Goal: Transaction & Acquisition: Purchase product/service

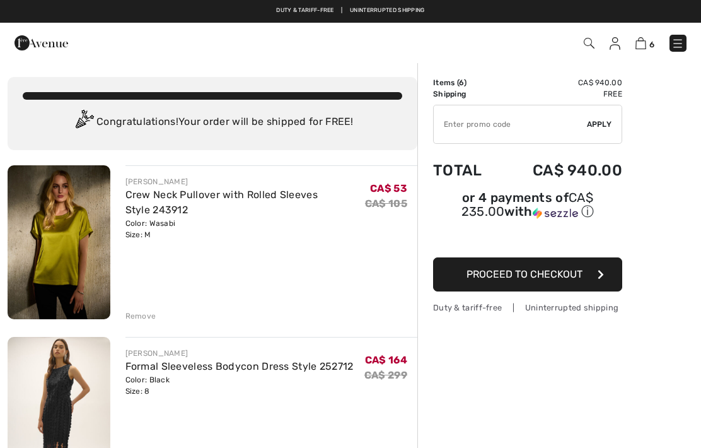
click at [136, 315] on div "Remove" at bounding box center [140, 315] width 31 height 11
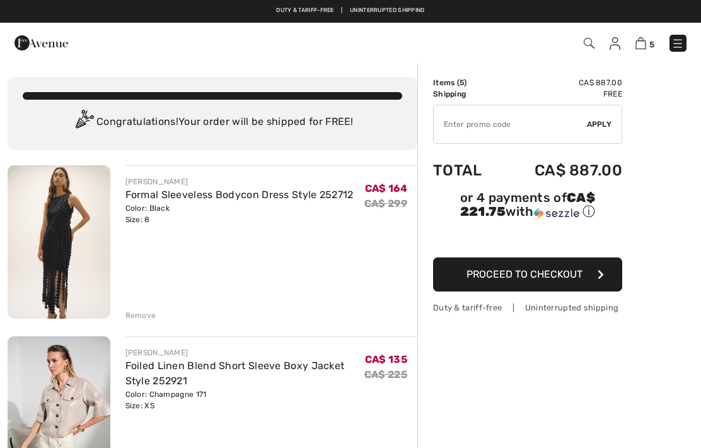
click at [136, 316] on div "Remove" at bounding box center [140, 315] width 31 height 11
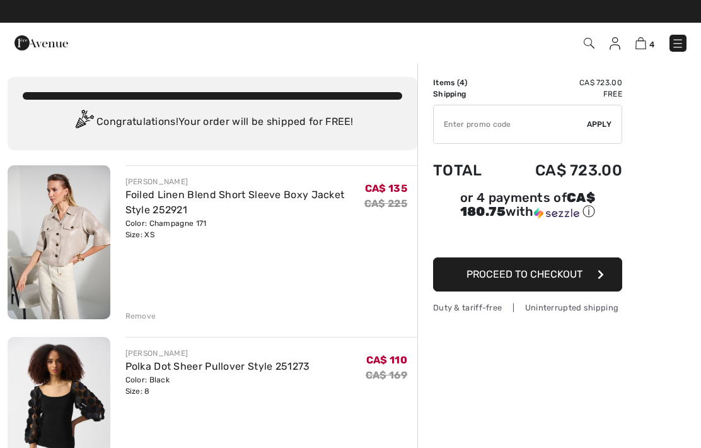
click at [132, 317] on div "Remove" at bounding box center [140, 315] width 31 height 11
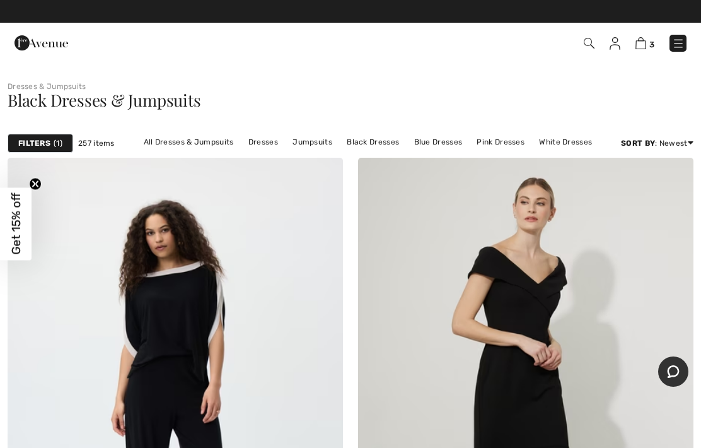
click at [48, 140] on strong "Filters" at bounding box center [34, 142] width 32 height 11
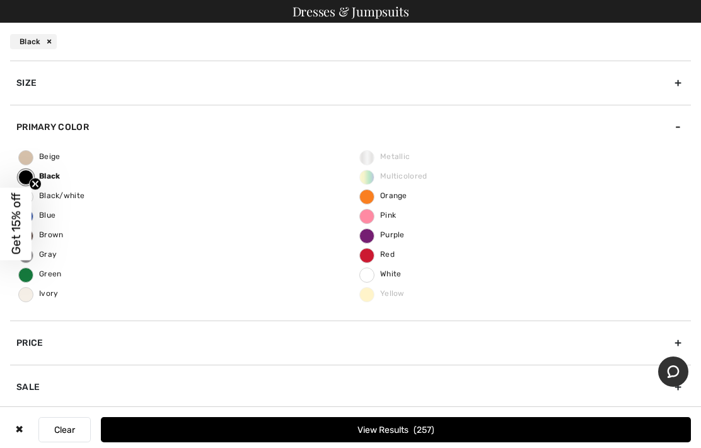
click at [16, 429] on div "✖" at bounding box center [19, 429] width 18 height 25
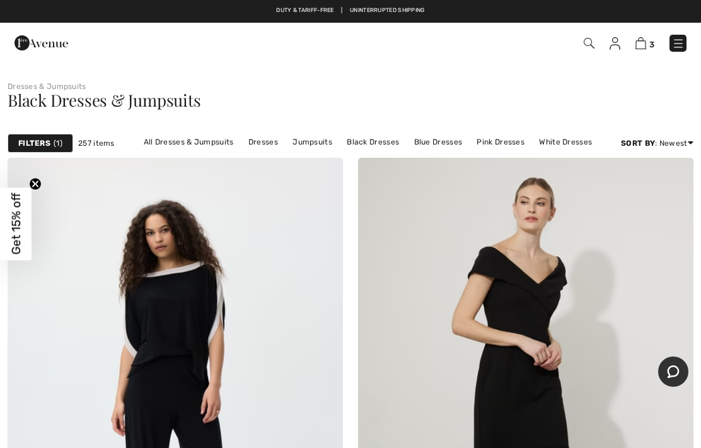
click at [257, 134] on link "Dresses" at bounding box center [263, 142] width 42 height 16
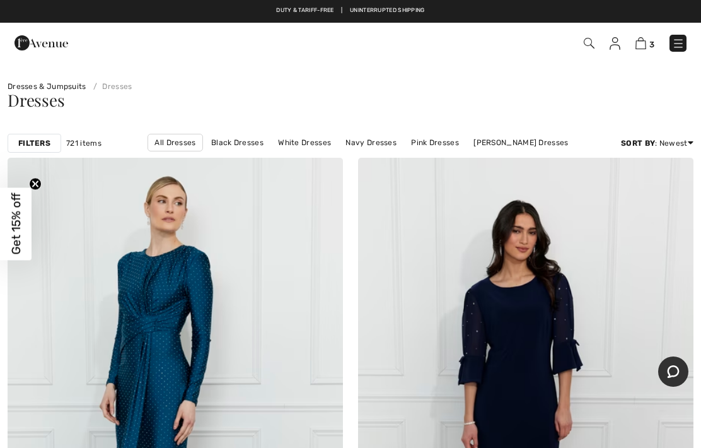
click at [37, 142] on strong "Filters" at bounding box center [34, 142] width 32 height 11
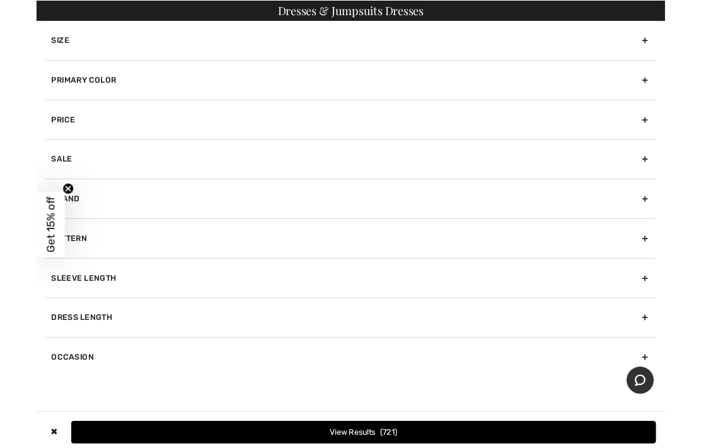
scroll to position [52, 0]
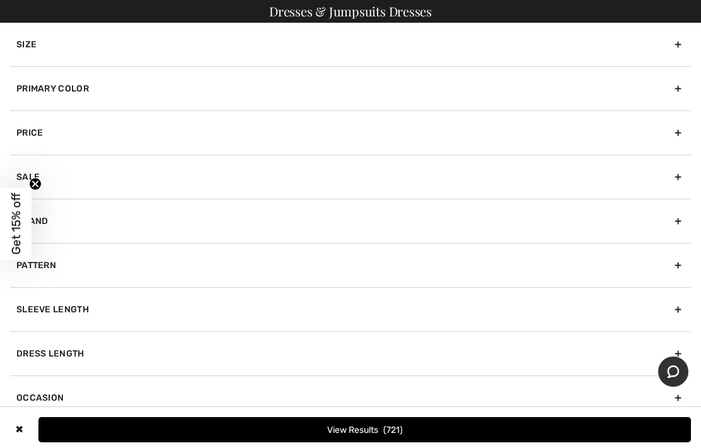
click at [61, 310] on div "Sleeve length" at bounding box center [350, 309] width 681 height 44
click at [33, 364] on label "3/4 Sleeve" at bounding box center [353, 362] width 675 height 11
click at [26, 364] on input"] "3/4 Sleeve" at bounding box center [20, 363] width 9 height 9
checkbox input"] "true"
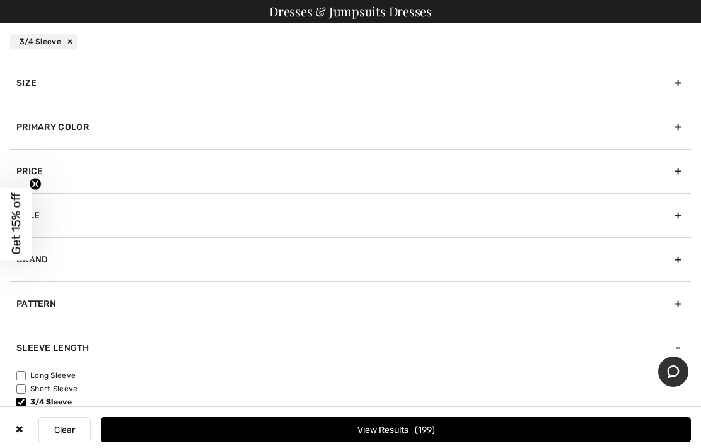
click at [25, 79] on div "Size" at bounding box center [350, 83] width 681 height 44
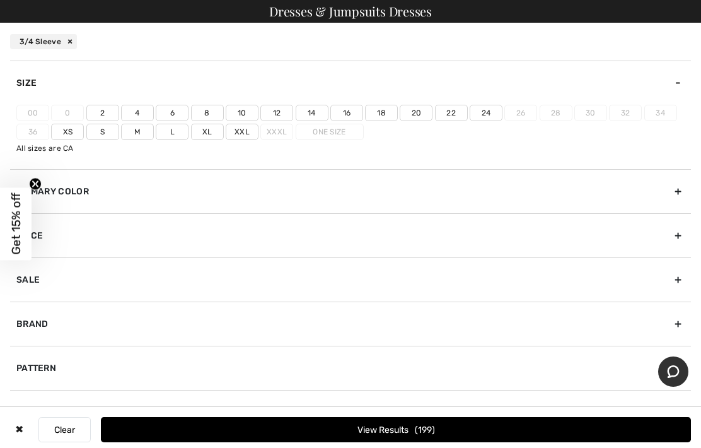
click at [200, 109] on label "8" at bounding box center [207, 113] width 33 height 16
click at [0, 0] on input"] "8" at bounding box center [0, 0] width 0 height 0
click at [241, 107] on label "10" at bounding box center [242, 113] width 33 height 16
click at [0, 0] on input"] "10" at bounding box center [0, 0] width 0 height 0
click at [345, 423] on button "View Results 111" at bounding box center [396, 429] width 590 height 25
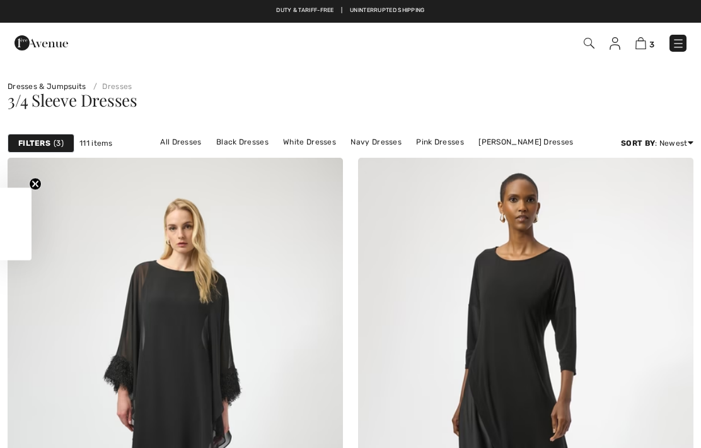
checkbox input "true"
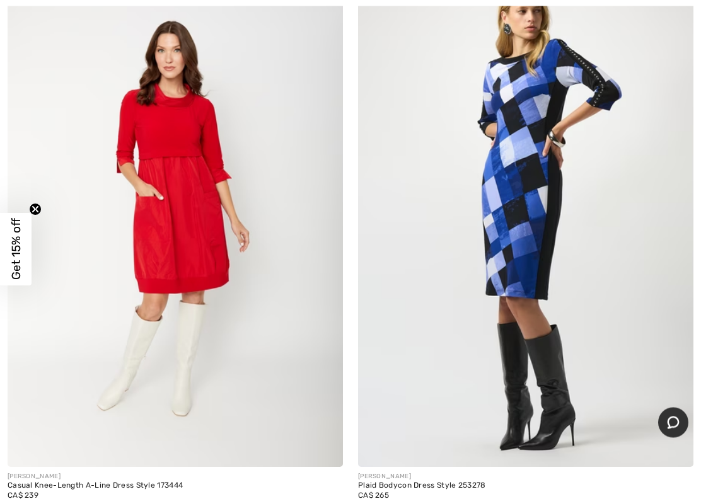
scroll to position [10746, 0]
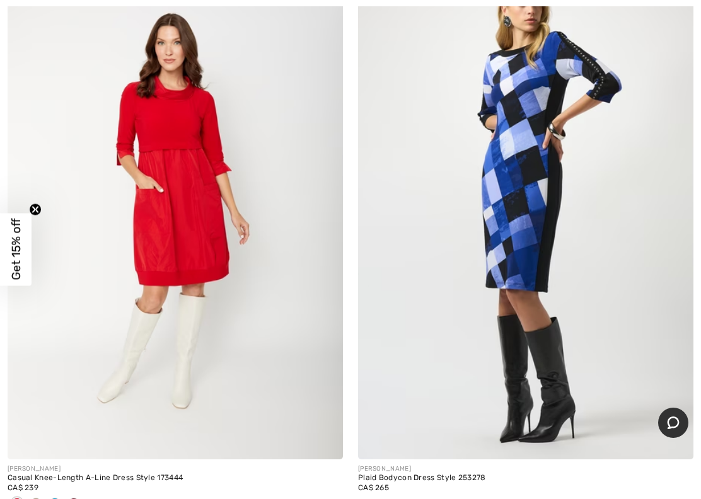
click at [43, 447] on div "[PERSON_NAME]" at bounding box center [175, 469] width 335 height 9
click at [46, 447] on div "[PERSON_NAME]" at bounding box center [175, 469] width 335 height 9
click at [143, 339] on img at bounding box center [175, 207] width 335 height 503
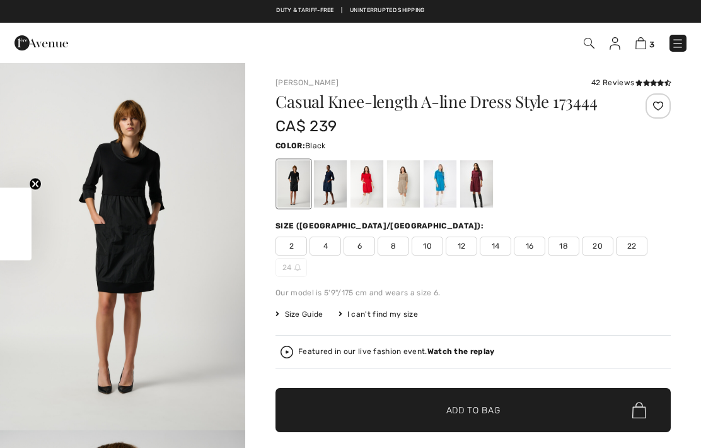
checkbox input "true"
click at [426, 242] on span "10" at bounding box center [428, 245] width 32 height 19
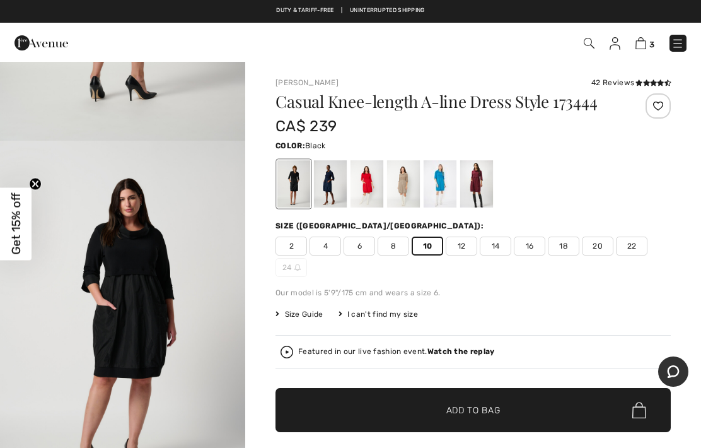
scroll to position [1756, 0]
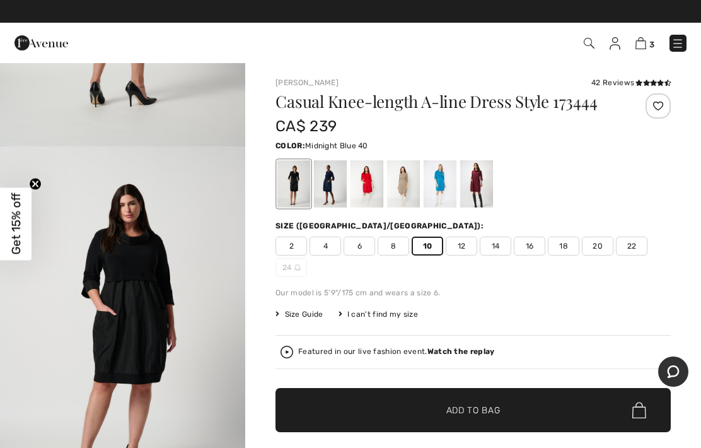
click at [328, 184] on div at bounding box center [330, 183] width 33 height 47
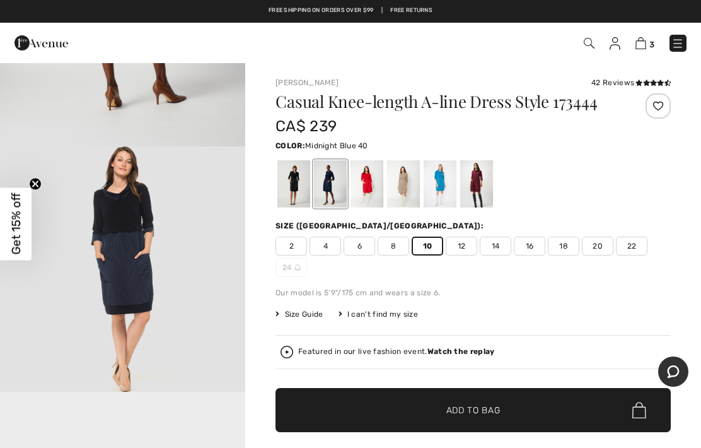
scroll to position [0, 0]
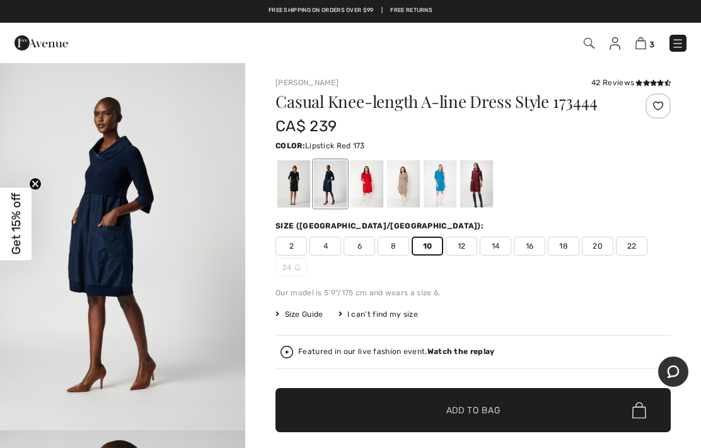
click at [361, 190] on div at bounding box center [367, 183] width 33 height 47
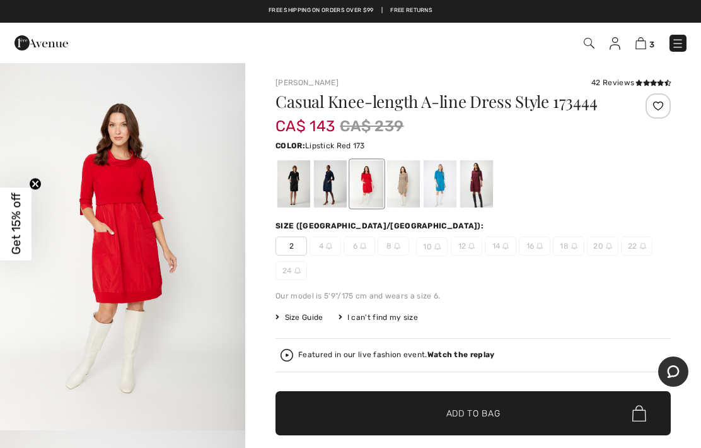
click at [401, 187] on div at bounding box center [403, 183] width 33 height 47
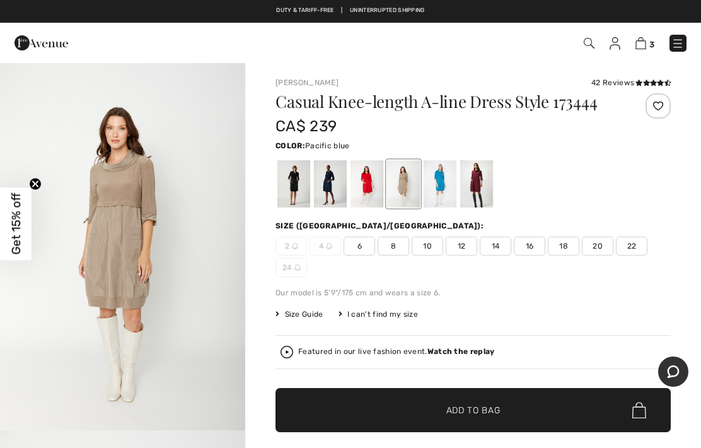
click at [439, 182] on div at bounding box center [440, 183] width 33 height 47
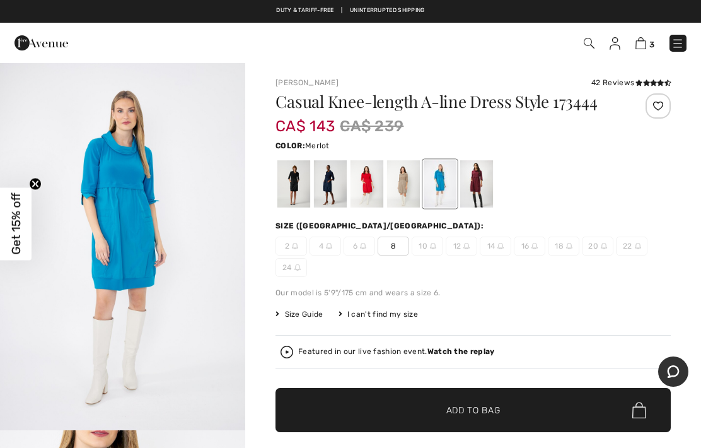
click at [475, 182] on div at bounding box center [476, 183] width 33 height 47
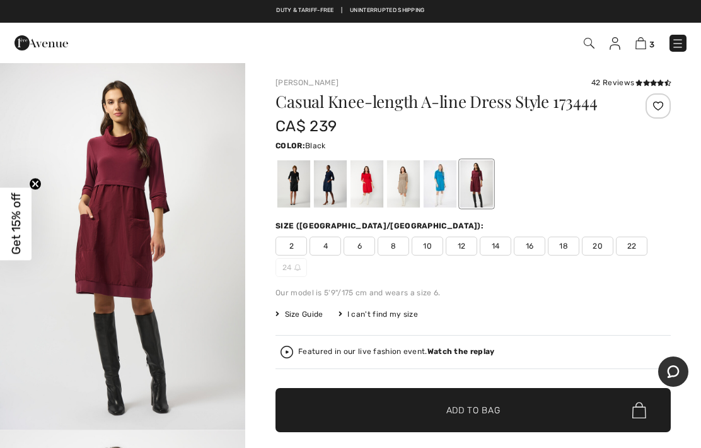
click at [291, 187] on div at bounding box center [293, 183] width 33 height 47
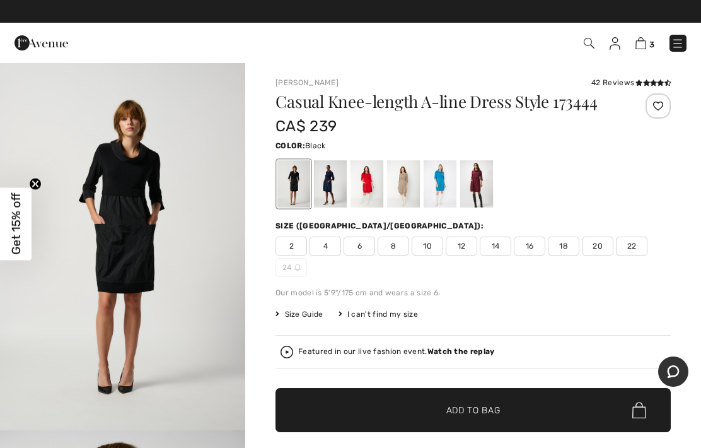
click at [426, 241] on span "10" at bounding box center [428, 245] width 32 height 19
click at [463, 400] on span "✔ Added to Bag Add to Bag" at bounding box center [473, 410] width 395 height 44
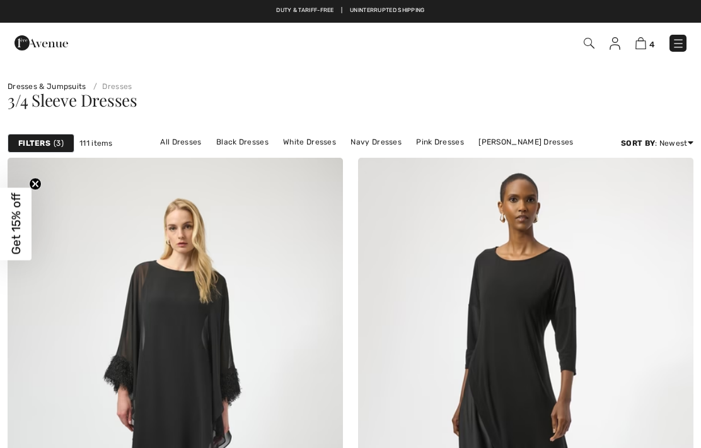
checkbox input "true"
click at [35, 139] on strong "Filters" at bounding box center [34, 142] width 32 height 11
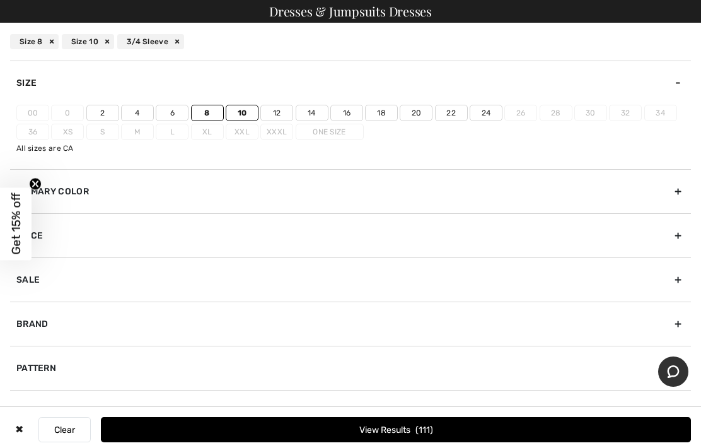
click at [60, 426] on button "Clear" at bounding box center [64, 429] width 52 height 25
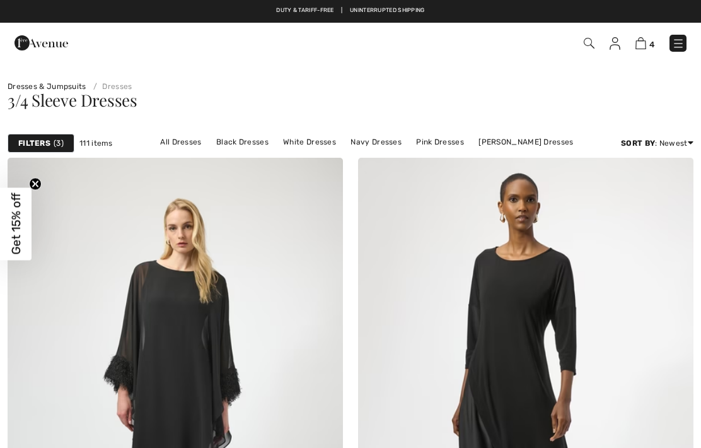
checkbox input "true"
click at [32, 139] on strong "Filters" at bounding box center [34, 142] width 32 height 11
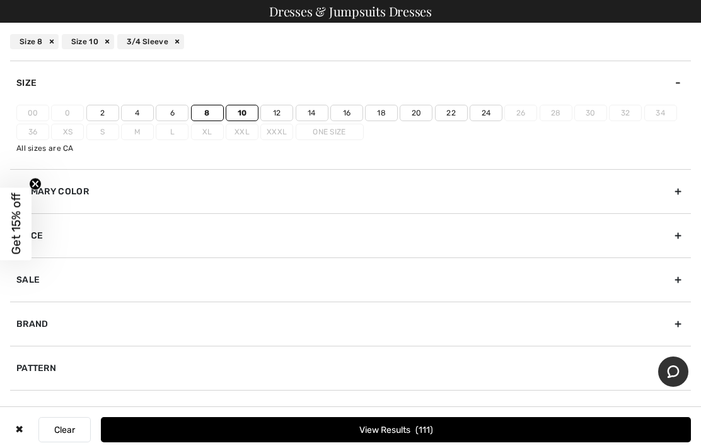
click at [67, 426] on button "Clear" at bounding box center [64, 429] width 52 height 25
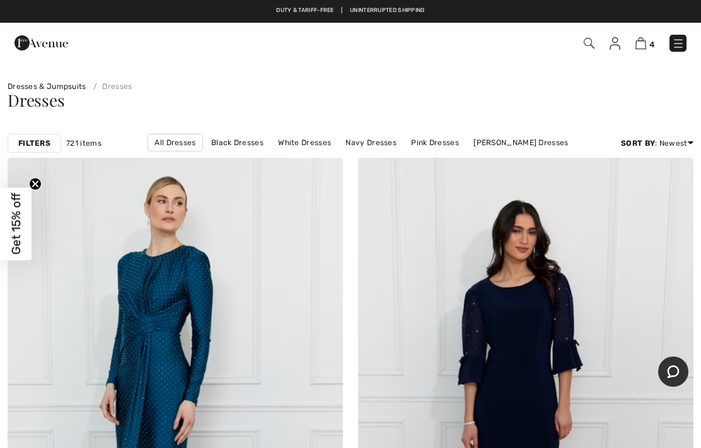
click at [673, 45] on img at bounding box center [678, 43] width 13 height 13
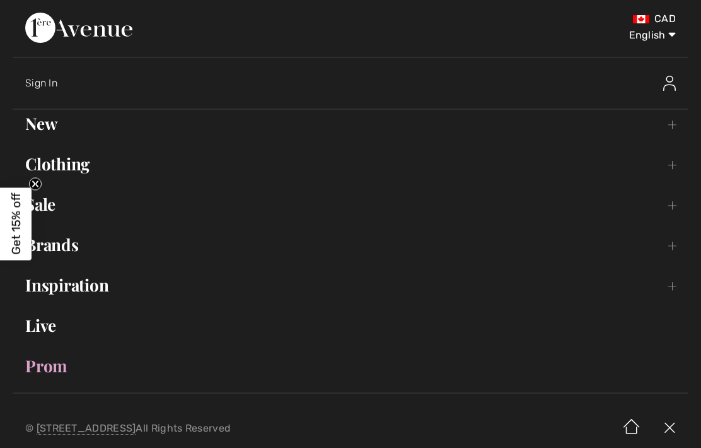
click at [61, 166] on link "Clothing Toggle submenu" at bounding box center [351, 164] width 676 height 28
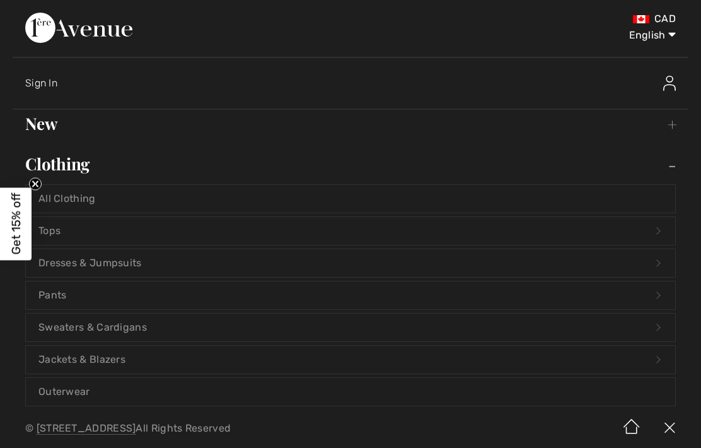
click at [63, 192] on link "All Clothing" at bounding box center [350, 199] width 649 height 28
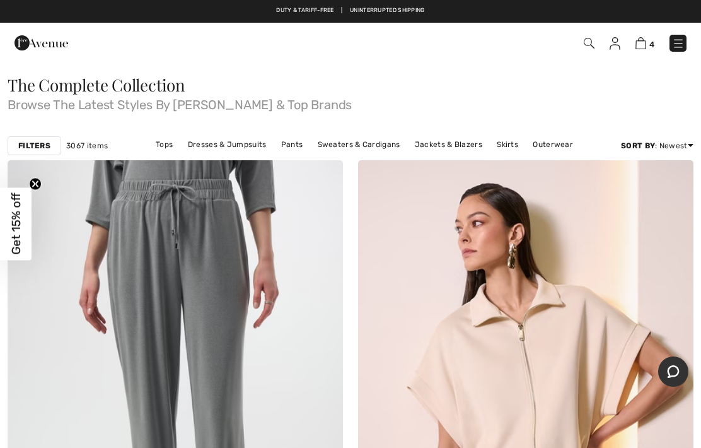
click at [351, 143] on link "Sweaters & Cardigans" at bounding box center [358, 144] width 95 height 16
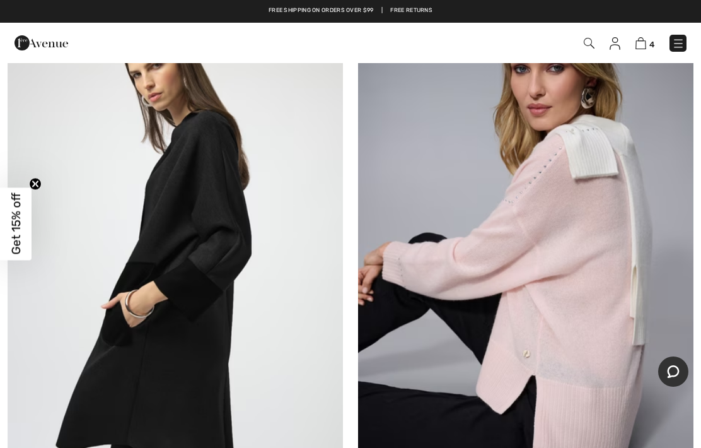
scroll to position [3018, 0]
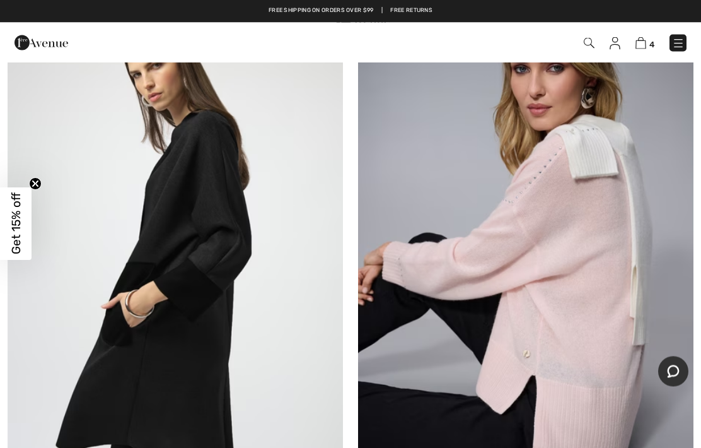
click at [119, 360] on img at bounding box center [175, 244] width 335 height 503
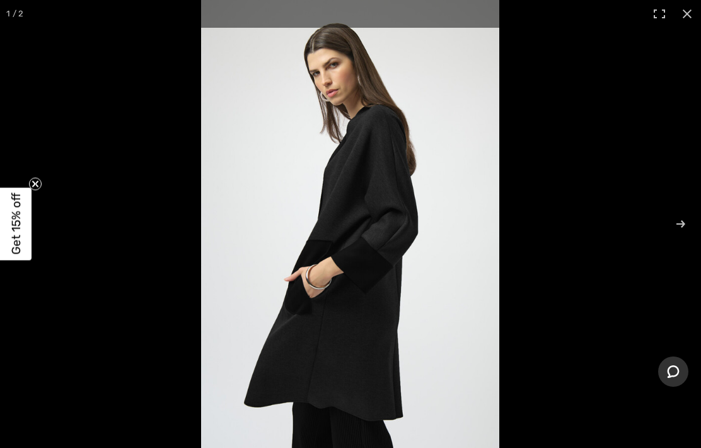
click at [31, 184] on circle "Close teaser" at bounding box center [36, 184] width 12 height 12
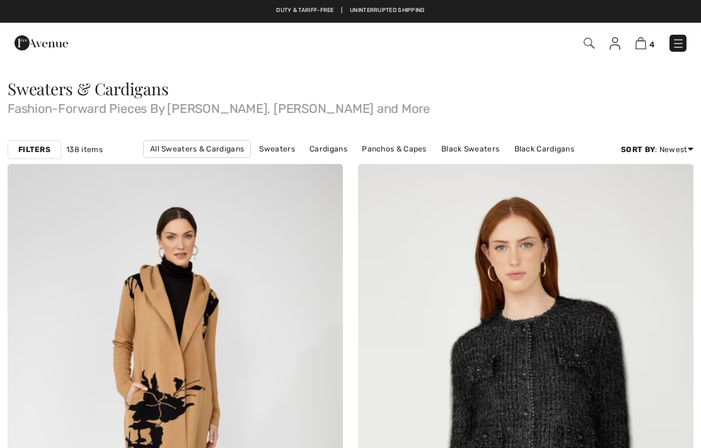
checkbox input "true"
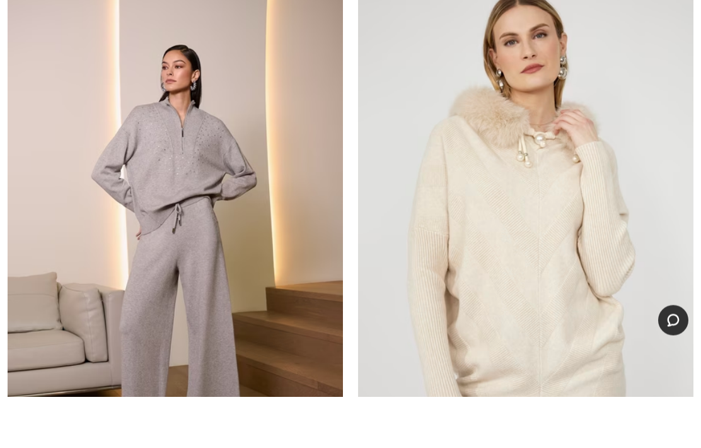
scroll to position [10064, 0]
